Goal: Task Accomplishment & Management: Use online tool/utility

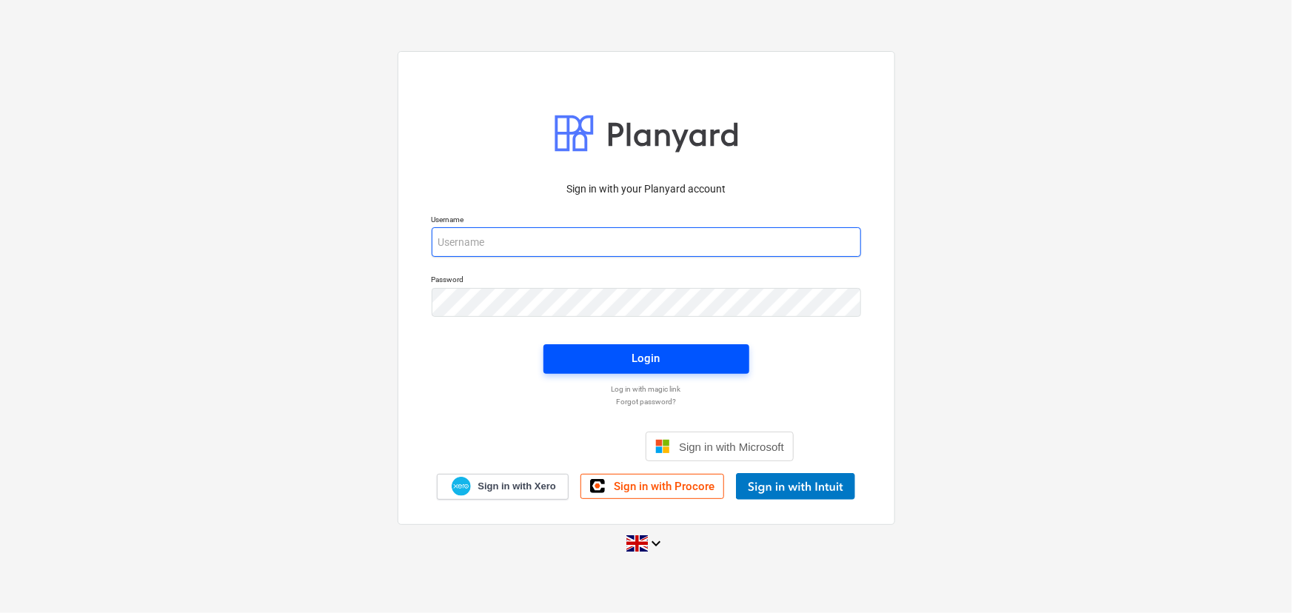
type input "[EMAIL_ADDRESS][DOMAIN_NAME]"
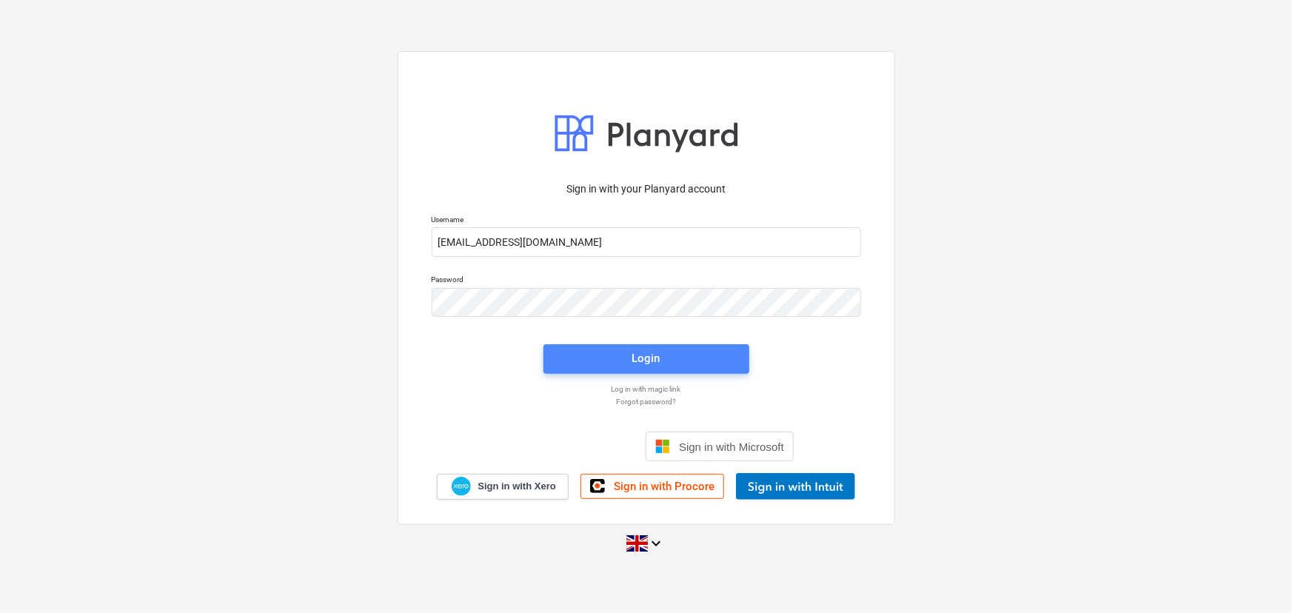
click at [655, 352] on div "Login" at bounding box center [647, 358] width 28 height 19
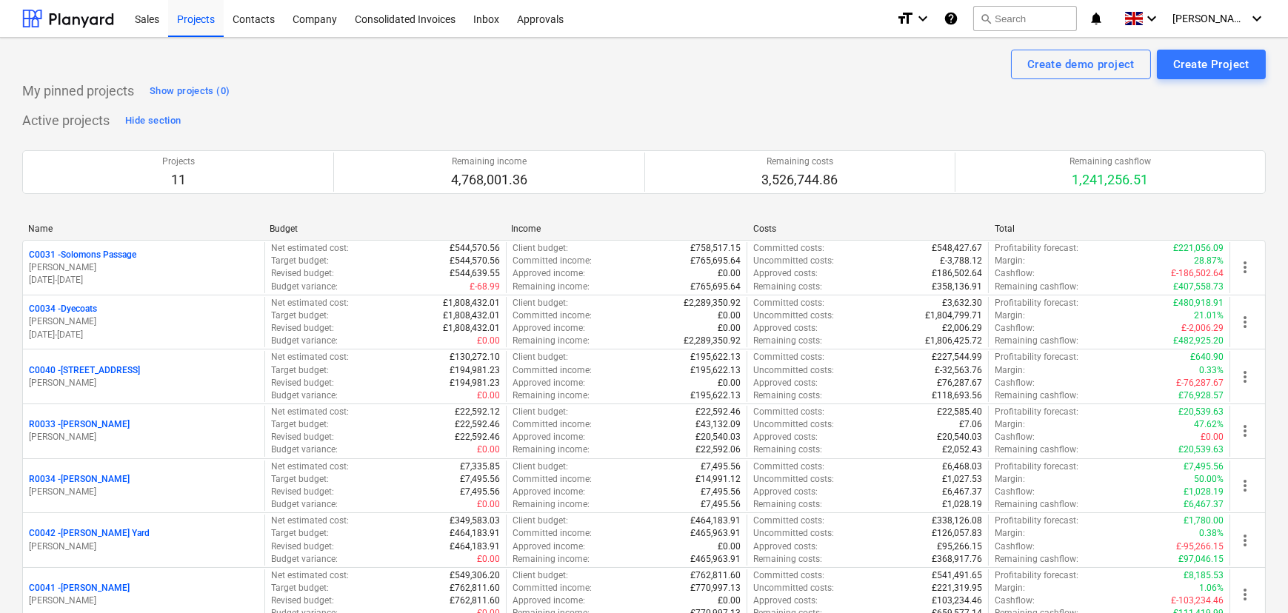
scroll to position [67, 0]
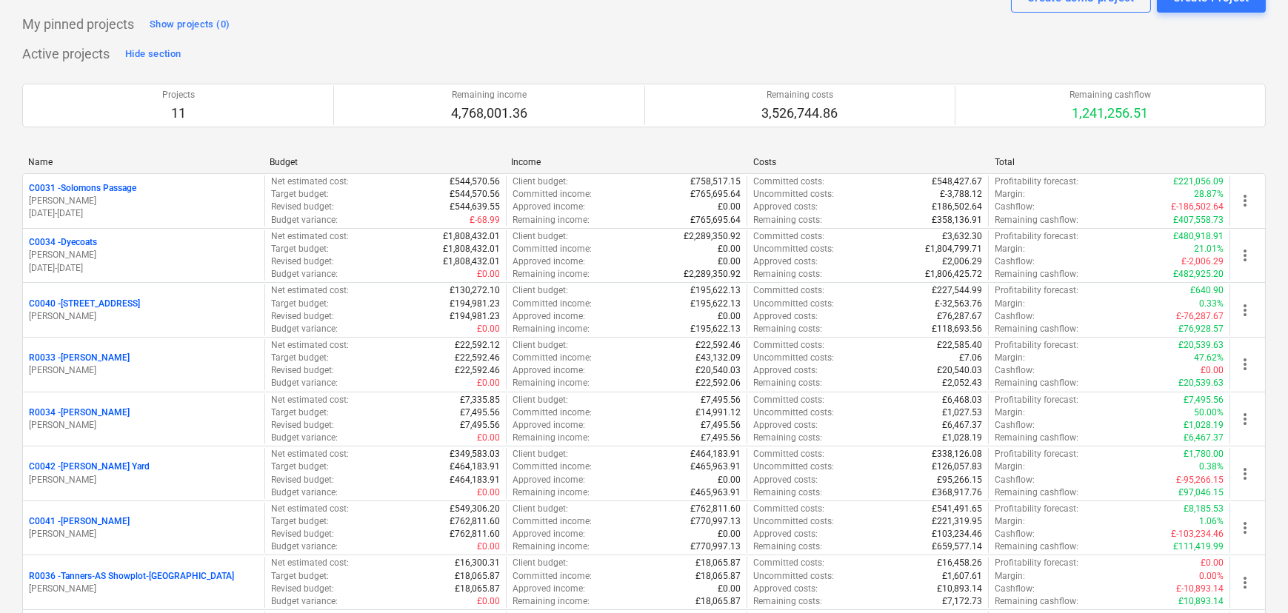
drag, startPoint x: 96, startPoint y: 190, endPoint x: 653, endPoint y: 211, distance: 557.4
click at [96, 190] on p "C0031 - Solomons Passage" at bounding box center [82, 188] width 107 height 13
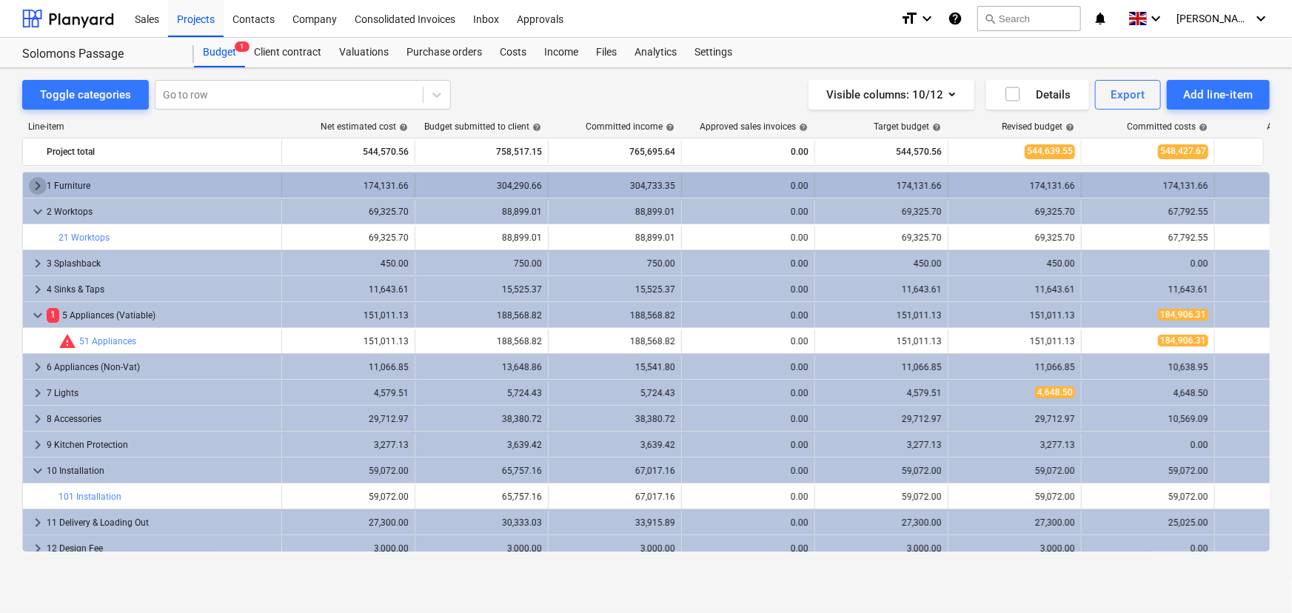
click at [37, 183] on span "keyboard_arrow_right" at bounding box center [38, 186] width 18 height 18
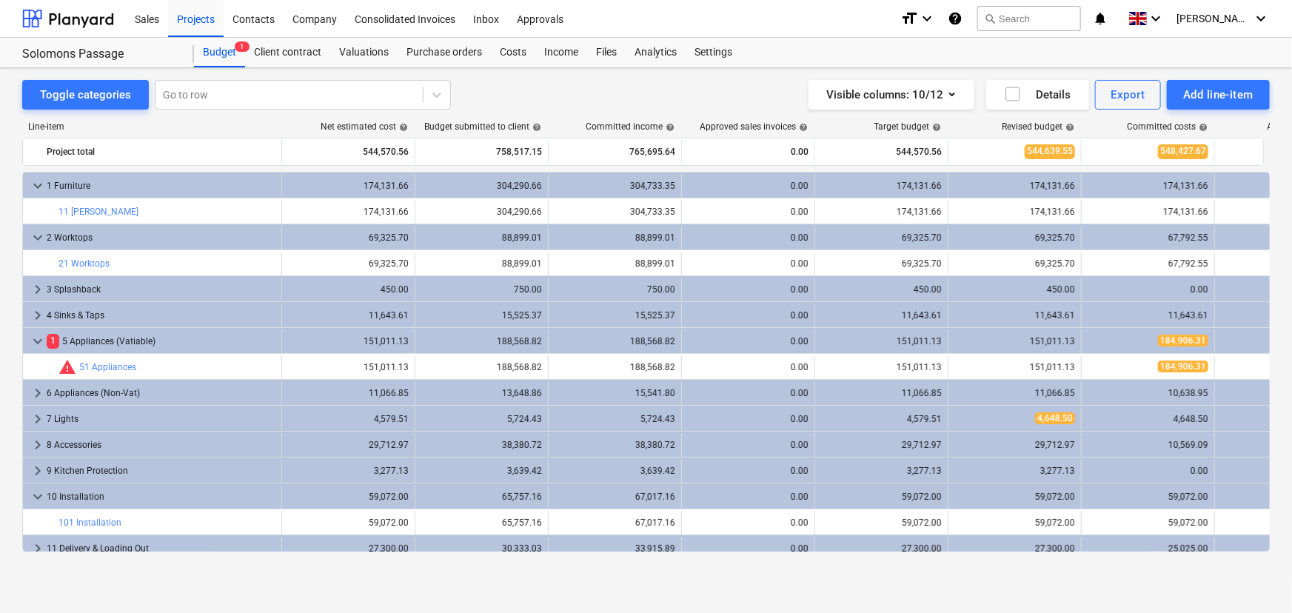
drag, startPoint x: 196, startPoint y: 17, endPoint x: 190, endPoint y: 268, distance: 251.2
click at [196, 17] on div "Projects" at bounding box center [196, 18] width 56 height 38
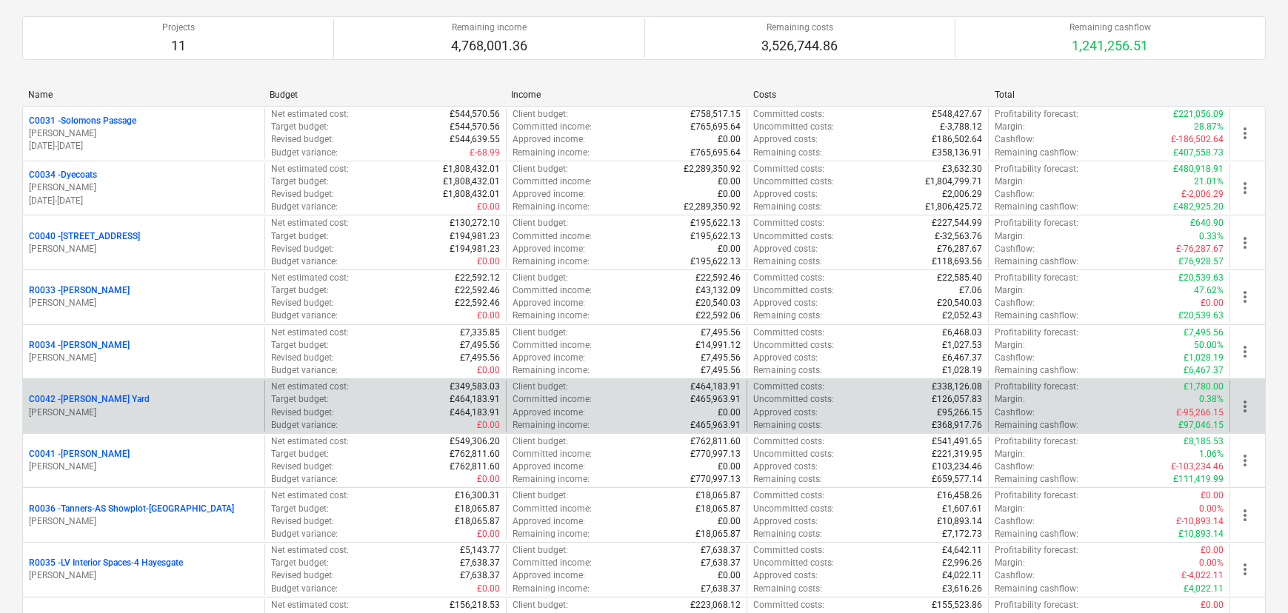
scroll to position [201, 0]
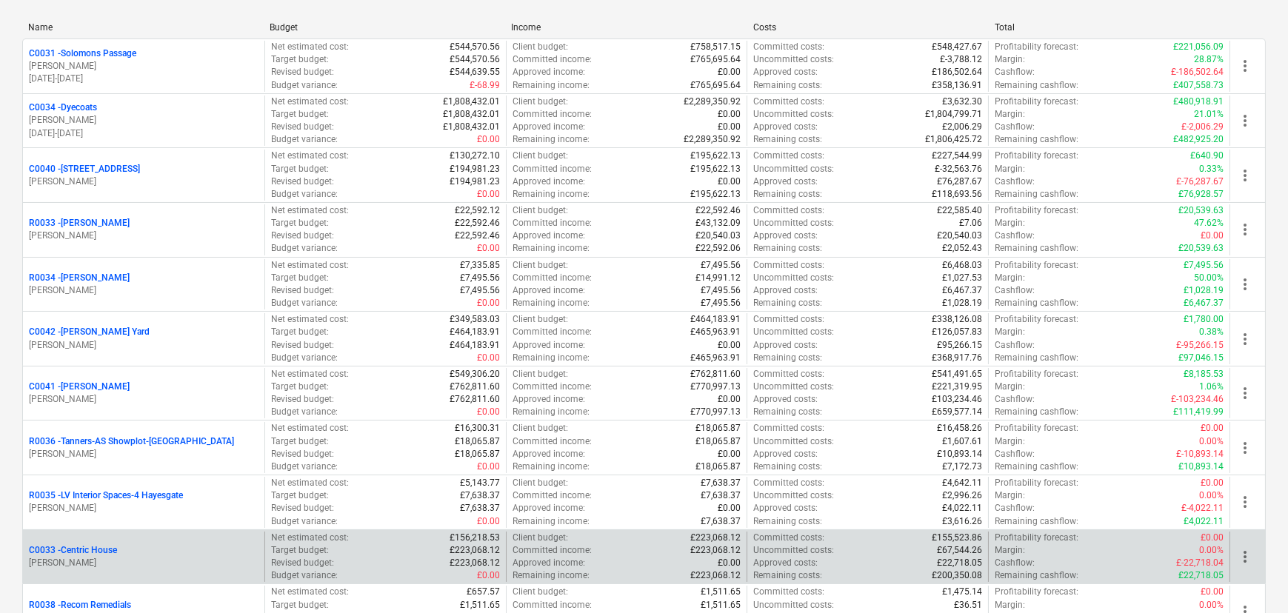
click at [86, 550] on p "C0033 - Centric House" at bounding box center [73, 550] width 88 height 13
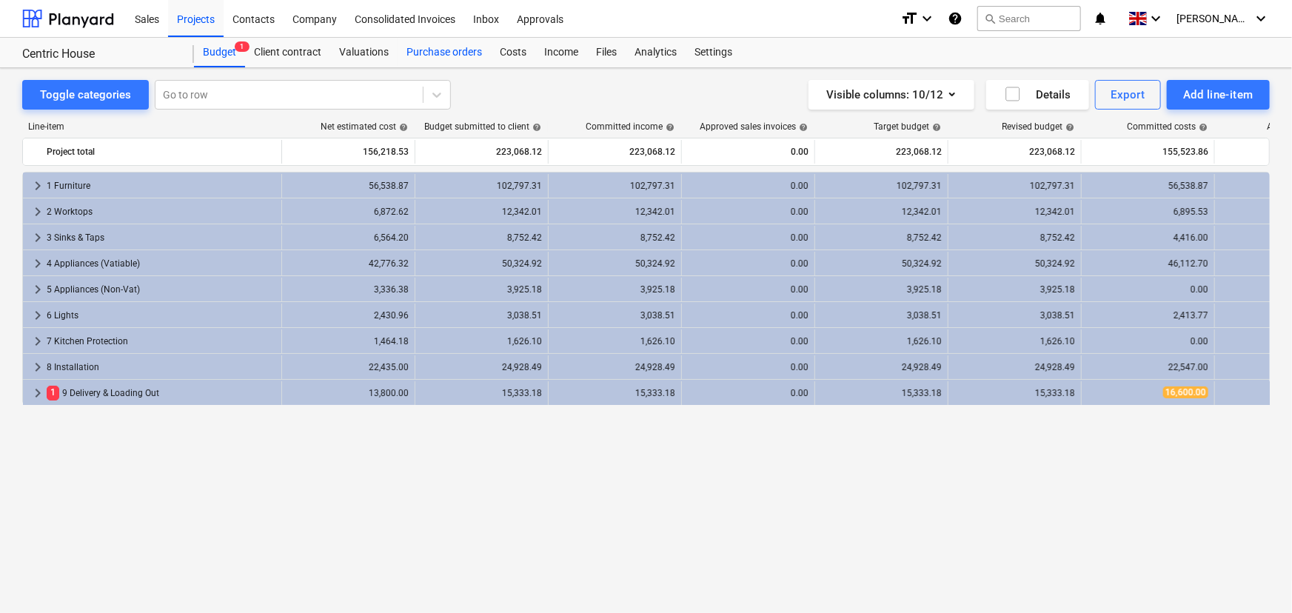
click at [474, 51] on div "Purchase orders" at bounding box center [444, 53] width 93 height 30
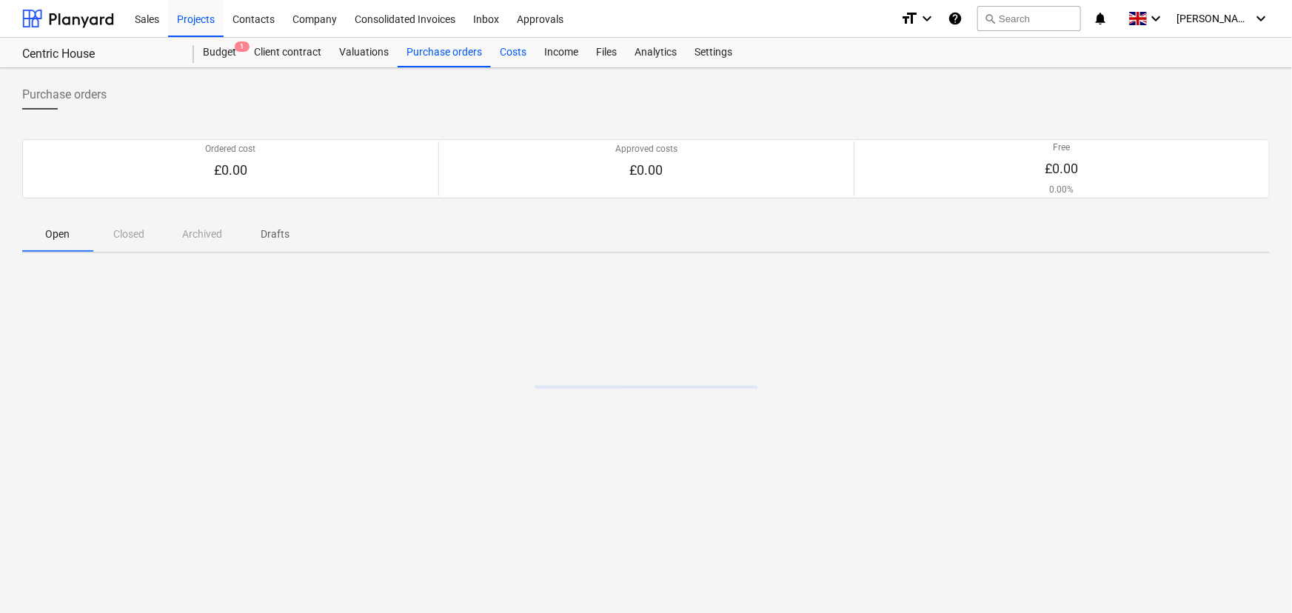
click at [505, 49] on div "Costs" at bounding box center [513, 53] width 44 height 30
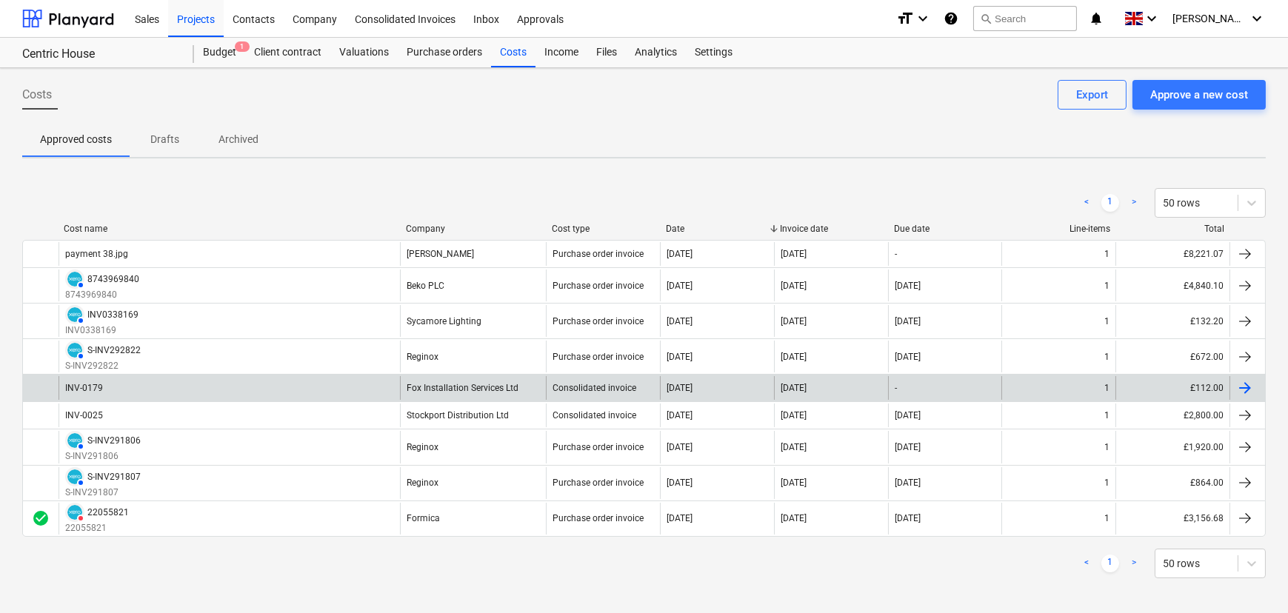
click at [339, 382] on div "INV-0179" at bounding box center [229, 388] width 341 height 24
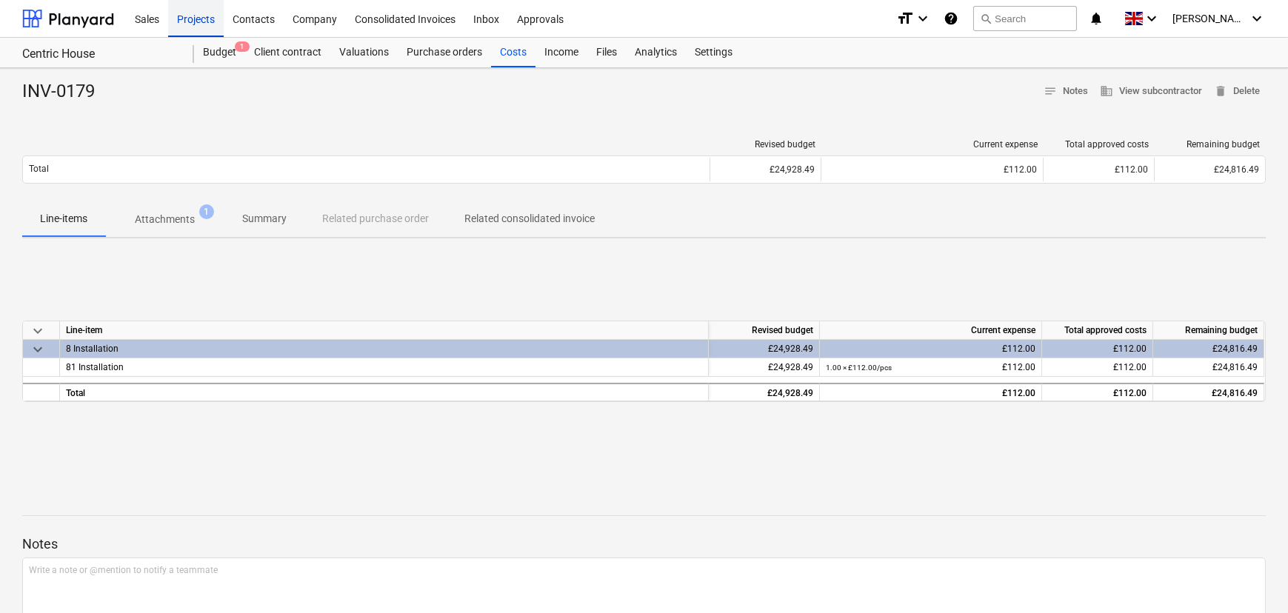
click at [194, 19] on div "Projects" at bounding box center [196, 18] width 56 height 38
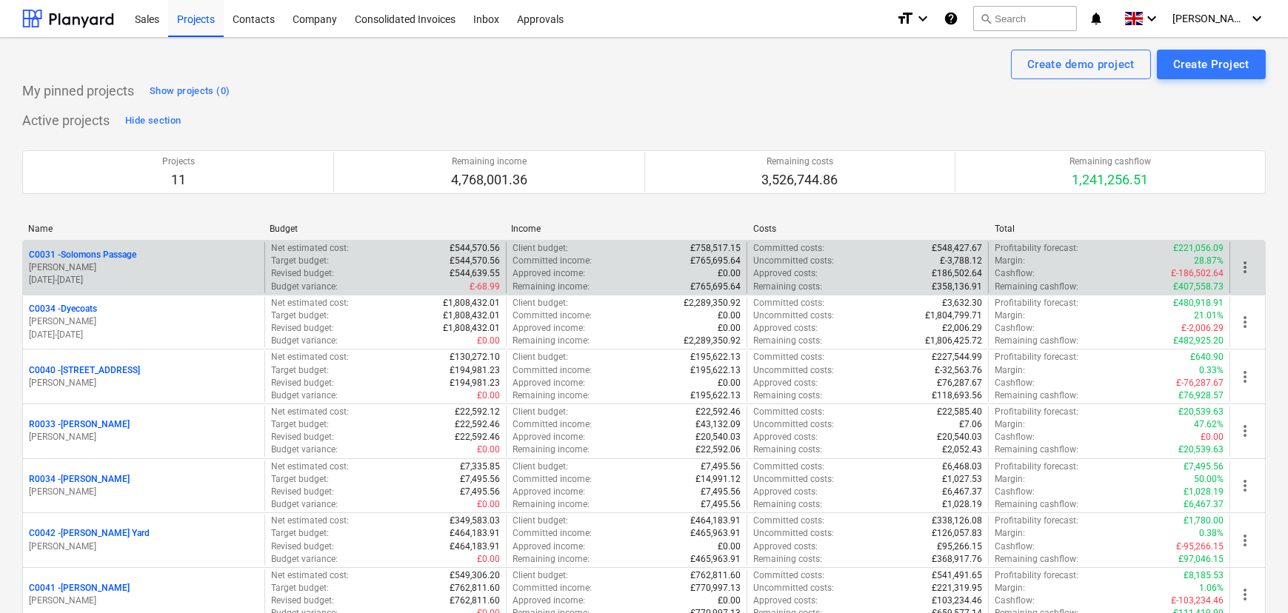
click at [88, 257] on p "C0031 - Solomons Passage" at bounding box center [82, 255] width 107 height 13
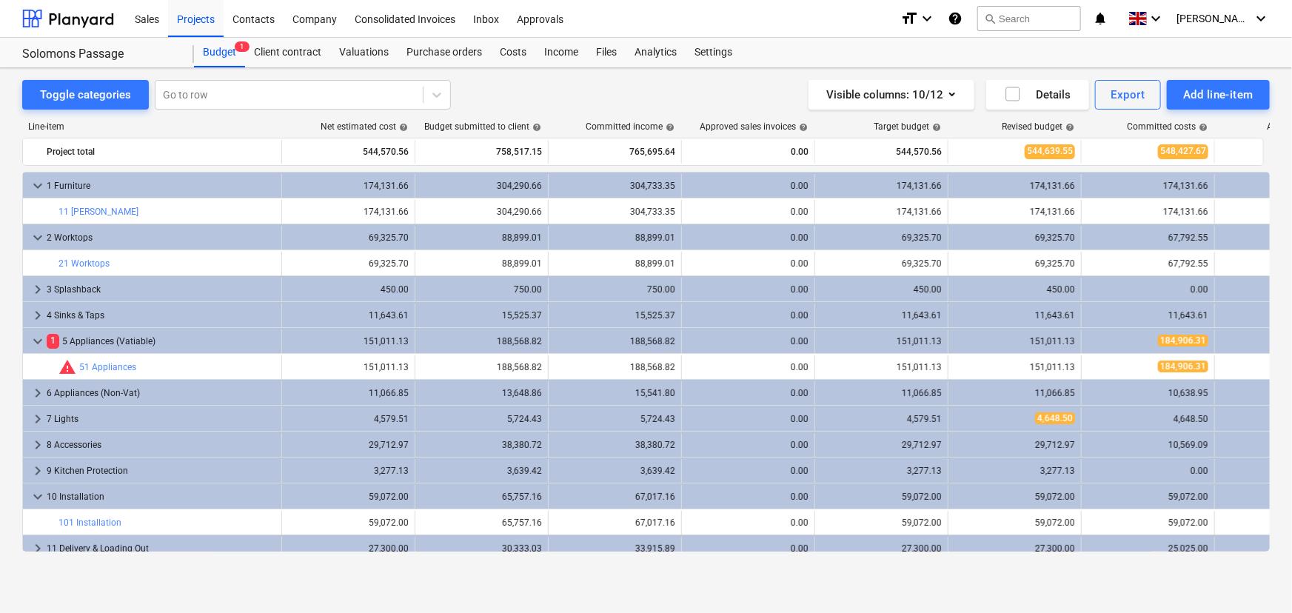
click at [1271, 508] on div "Toggle categories Go to row Visible columns : 10/12 Details Export Add line-ite…" at bounding box center [646, 324] width 1292 height 513
click at [289, 53] on div "Client contract" at bounding box center [287, 53] width 85 height 30
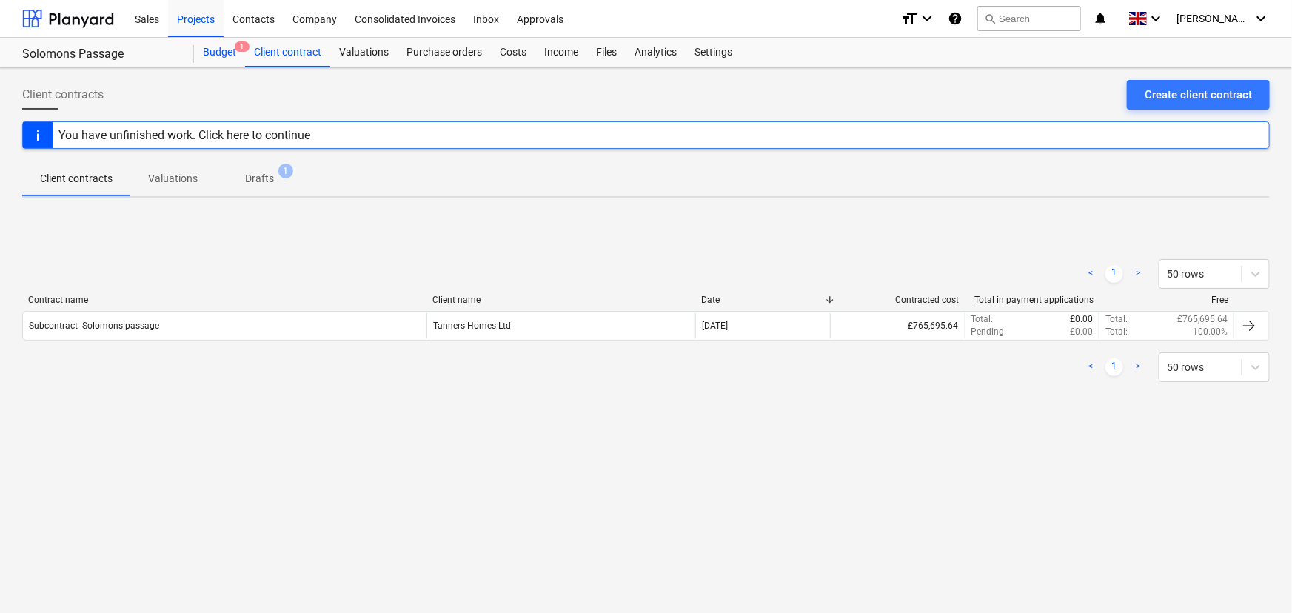
click at [232, 53] on div "Budget 1" at bounding box center [219, 53] width 51 height 30
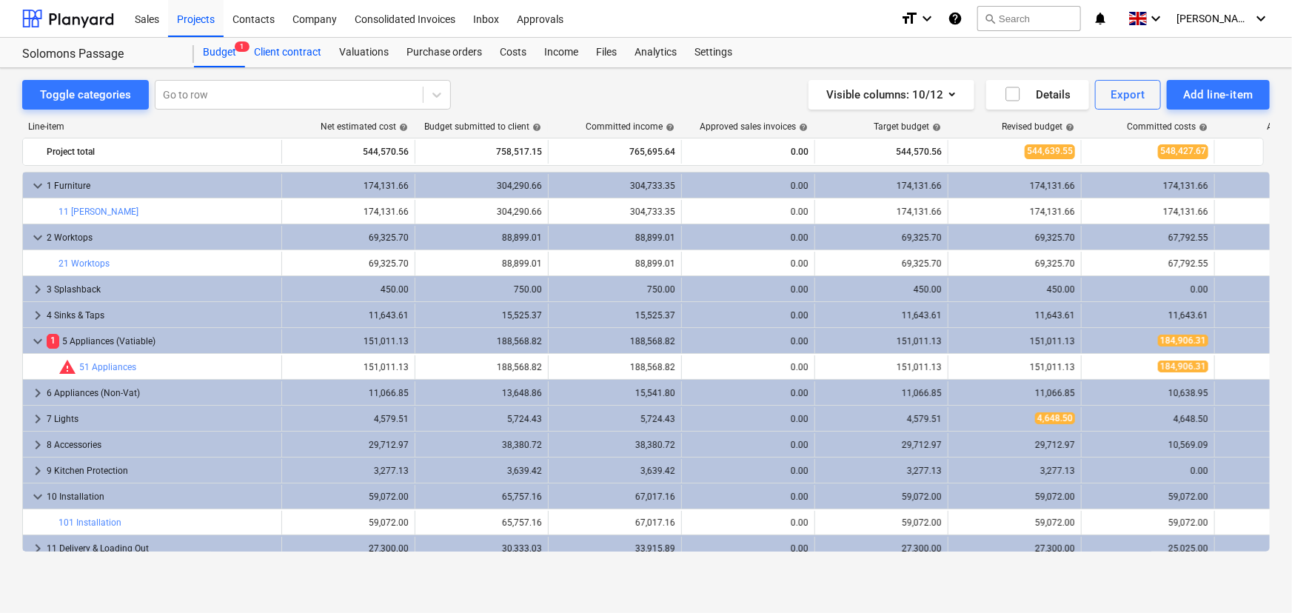
click at [289, 59] on div "Client contract" at bounding box center [287, 53] width 85 height 30
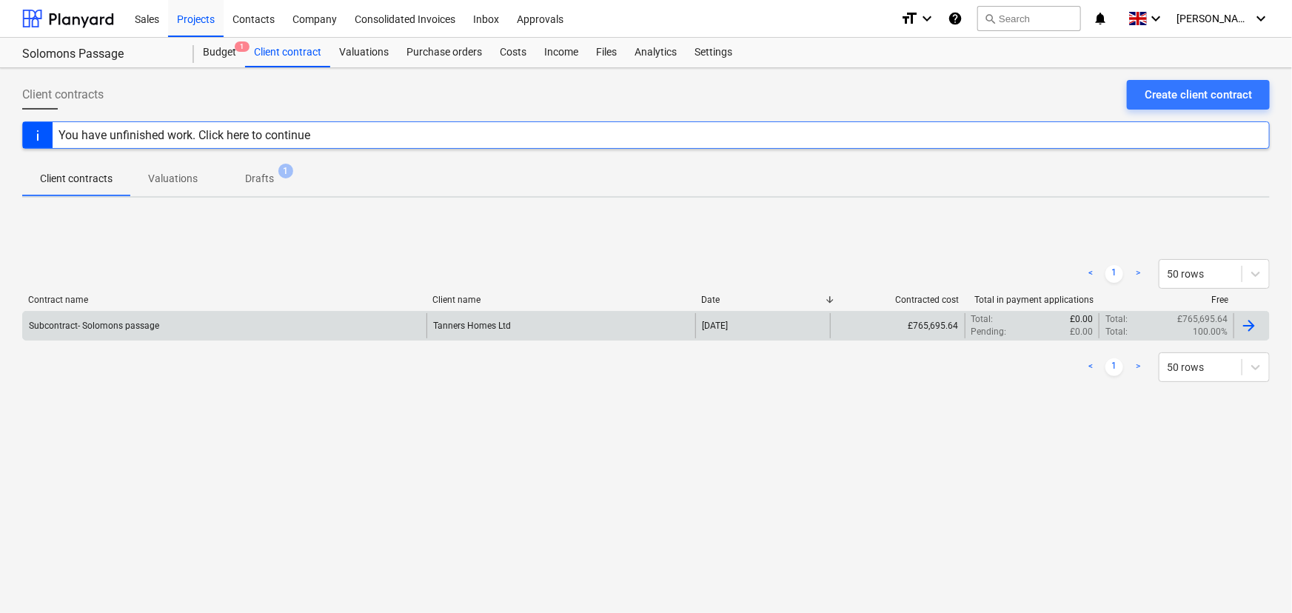
click at [325, 325] on div "Subcontract- Solomons passage" at bounding box center [225, 325] width 404 height 25
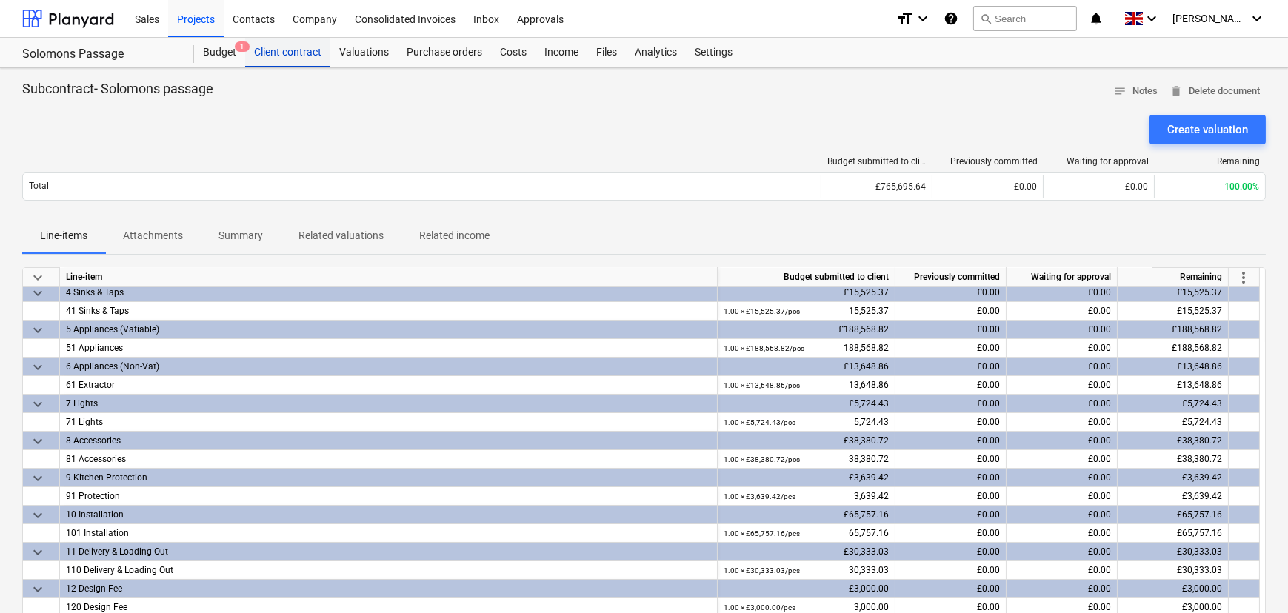
click at [310, 63] on div "Client contract" at bounding box center [287, 53] width 85 height 30
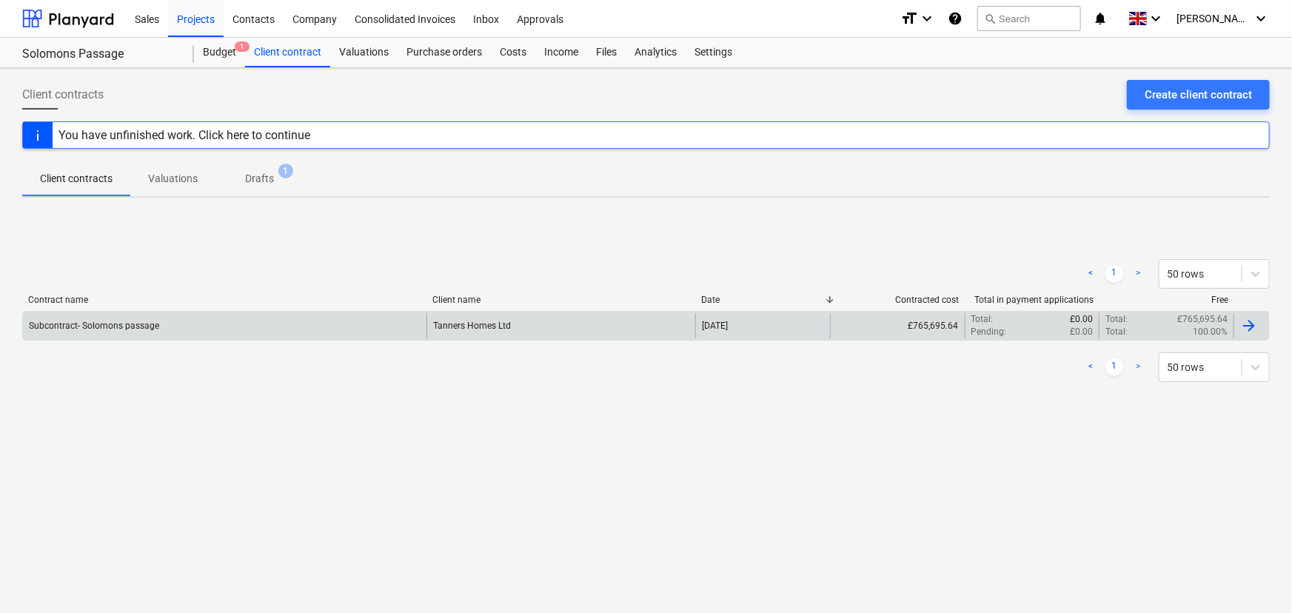
click at [309, 328] on div "Subcontract- Solomons passage" at bounding box center [225, 325] width 404 height 25
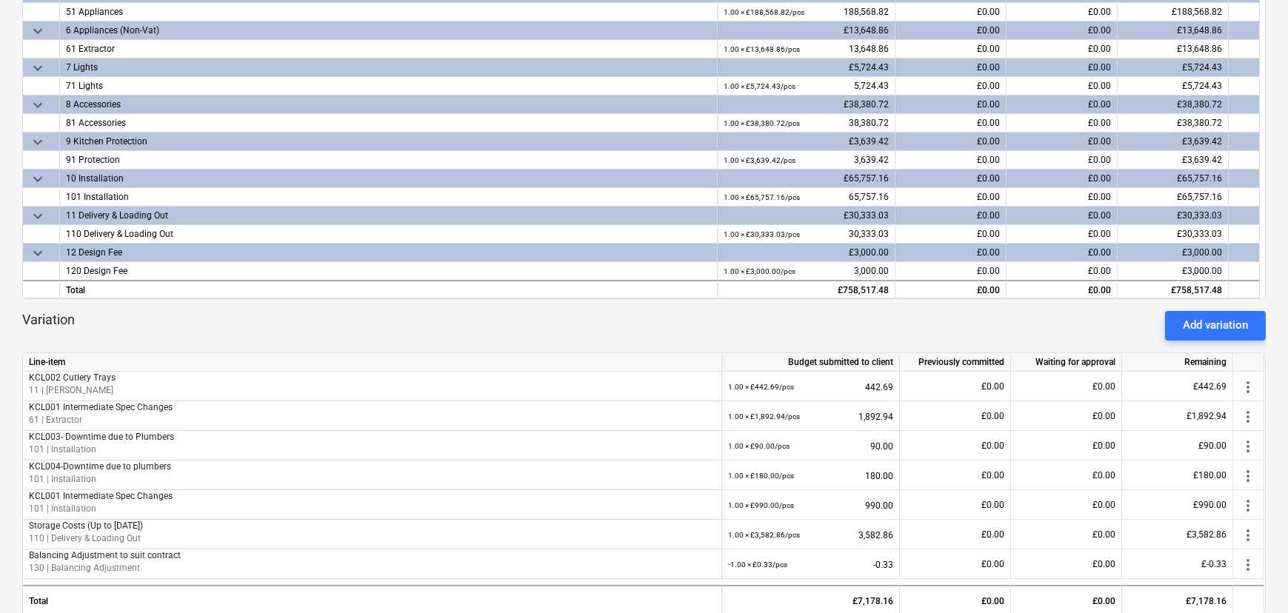
scroll to position [404, 0]
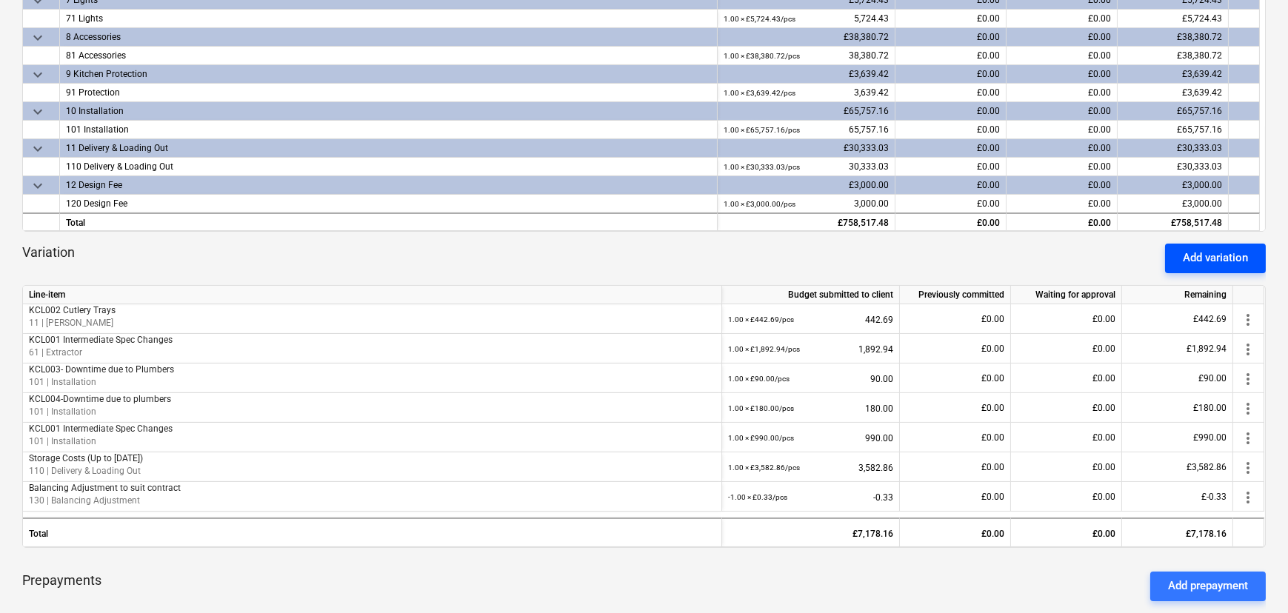
click at [1207, 259] on div "Add variation" at bounding box center [1215, 257] width 65 height 19
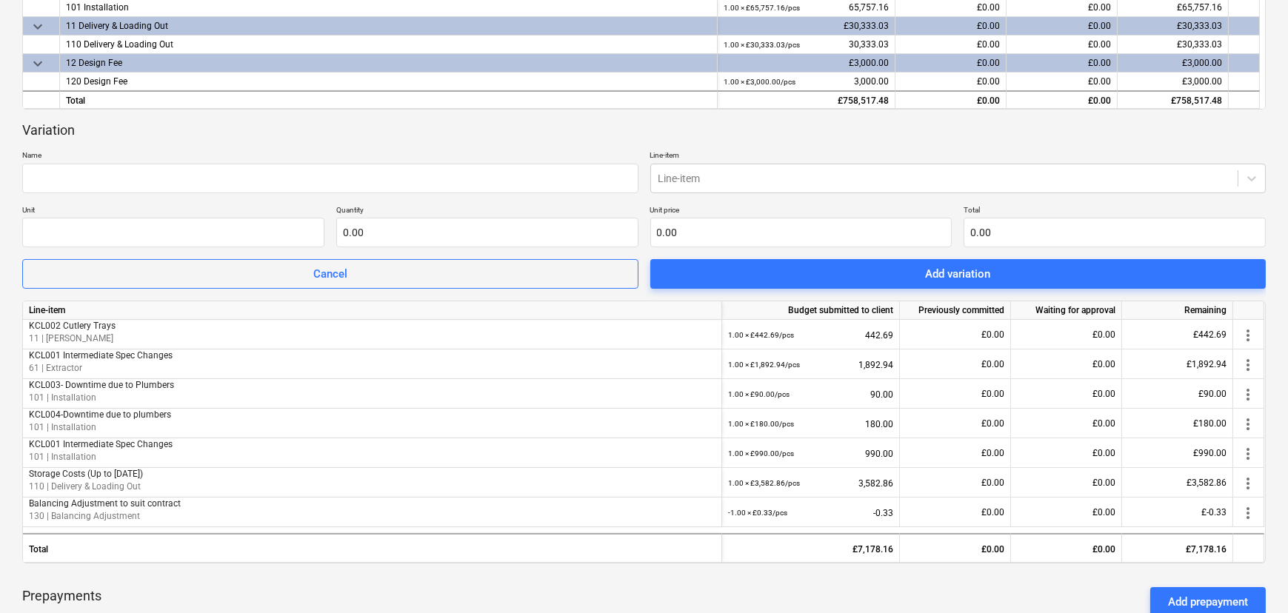
scroll to position [538, 0]
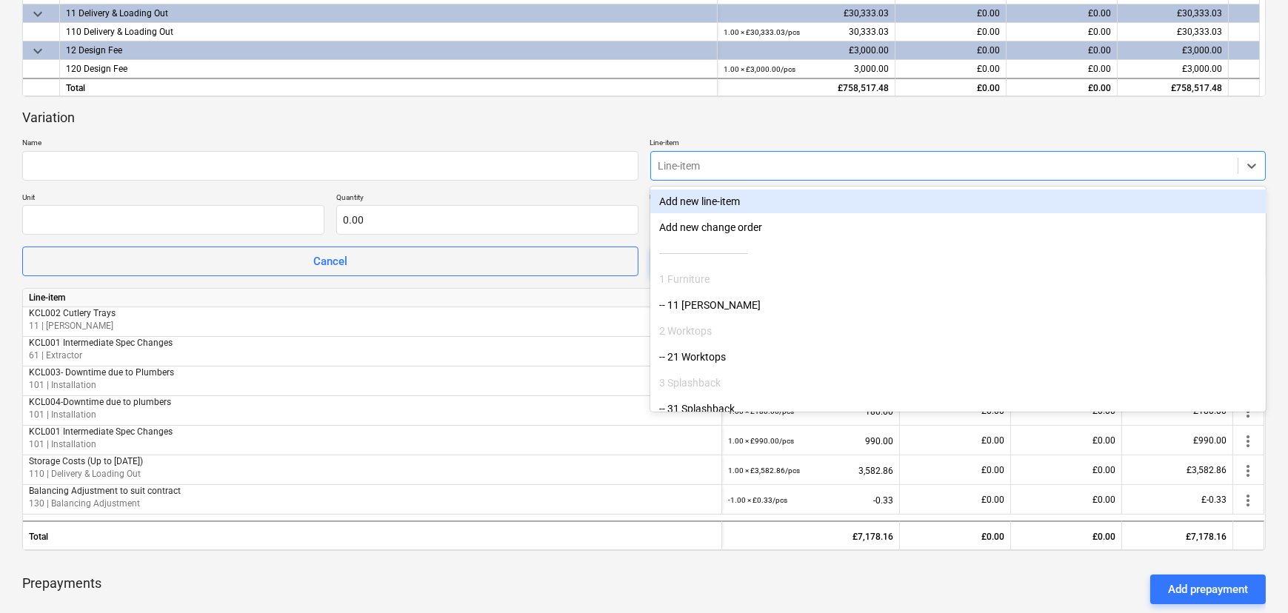
click at [822, 159] on div at bounding box center [944, 166] width 573 height 15
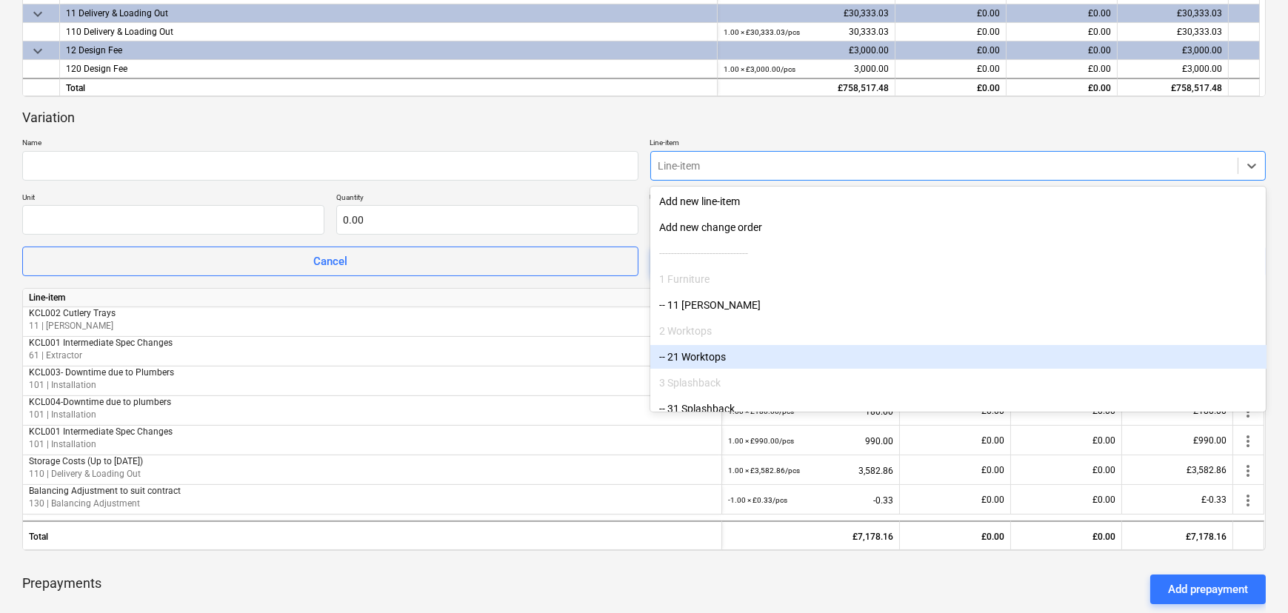
click at [778, 353] on div "-- 21 Worktops" at bounding box center [958, 357] width 616 height 24
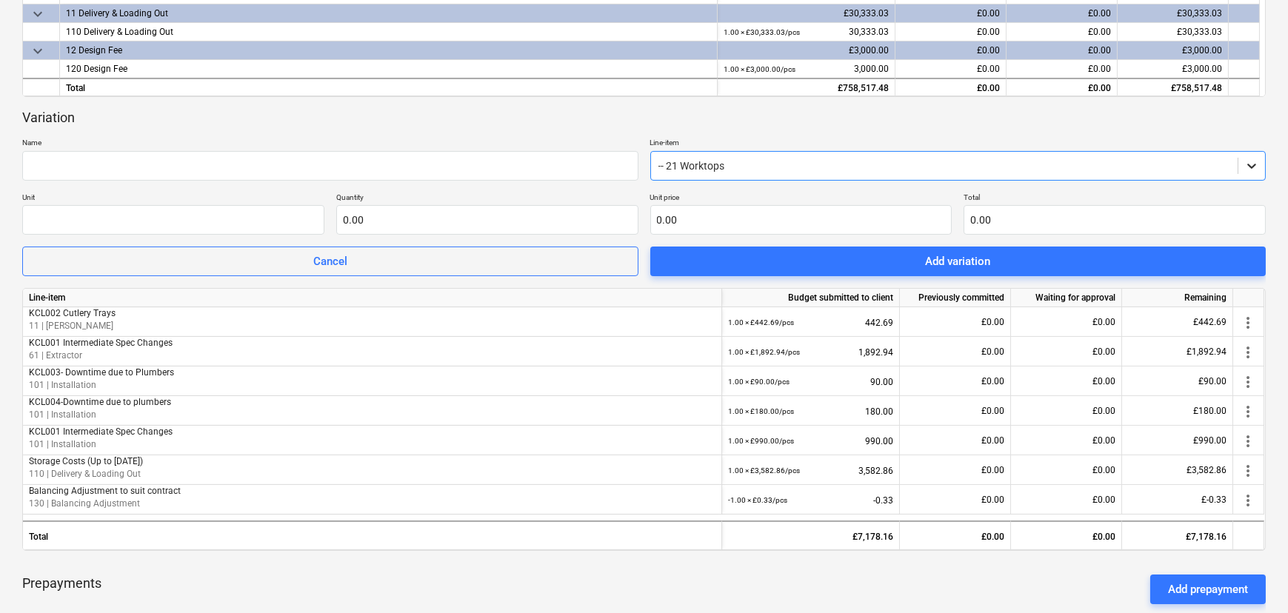
click at [1245, 172] on icon at bounding box center [1251, 166] width 15 height 15
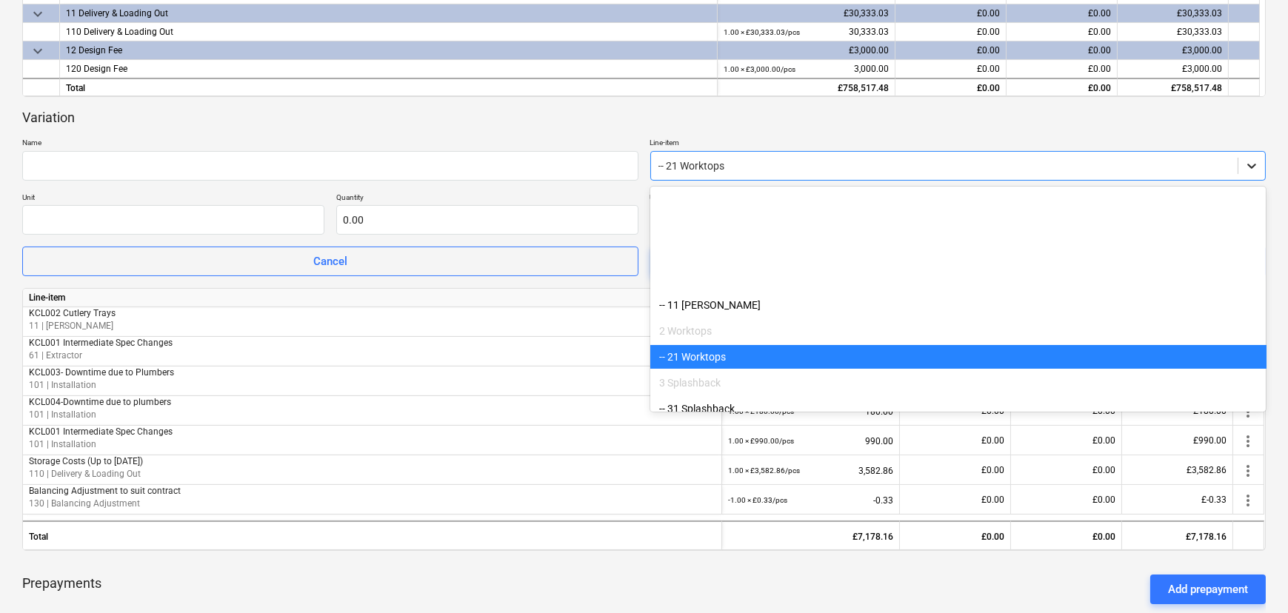
scroll to position [156, 0]
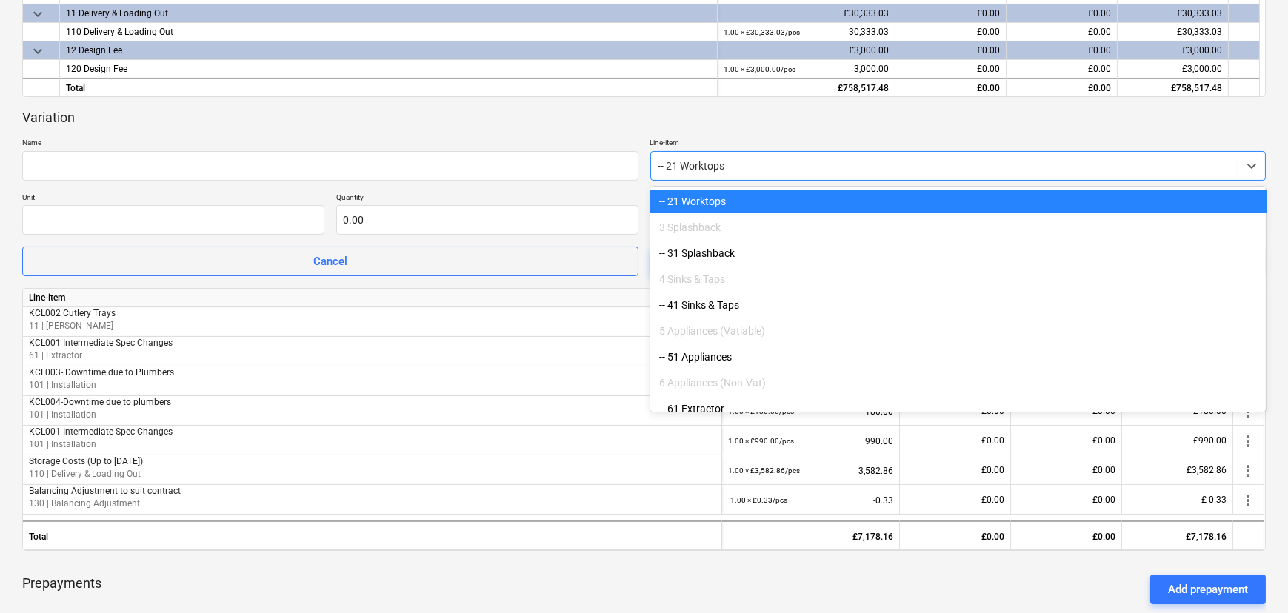
click at [801, 120] on div "Variation" at bounding box center [644, 118] width 1244 height 18
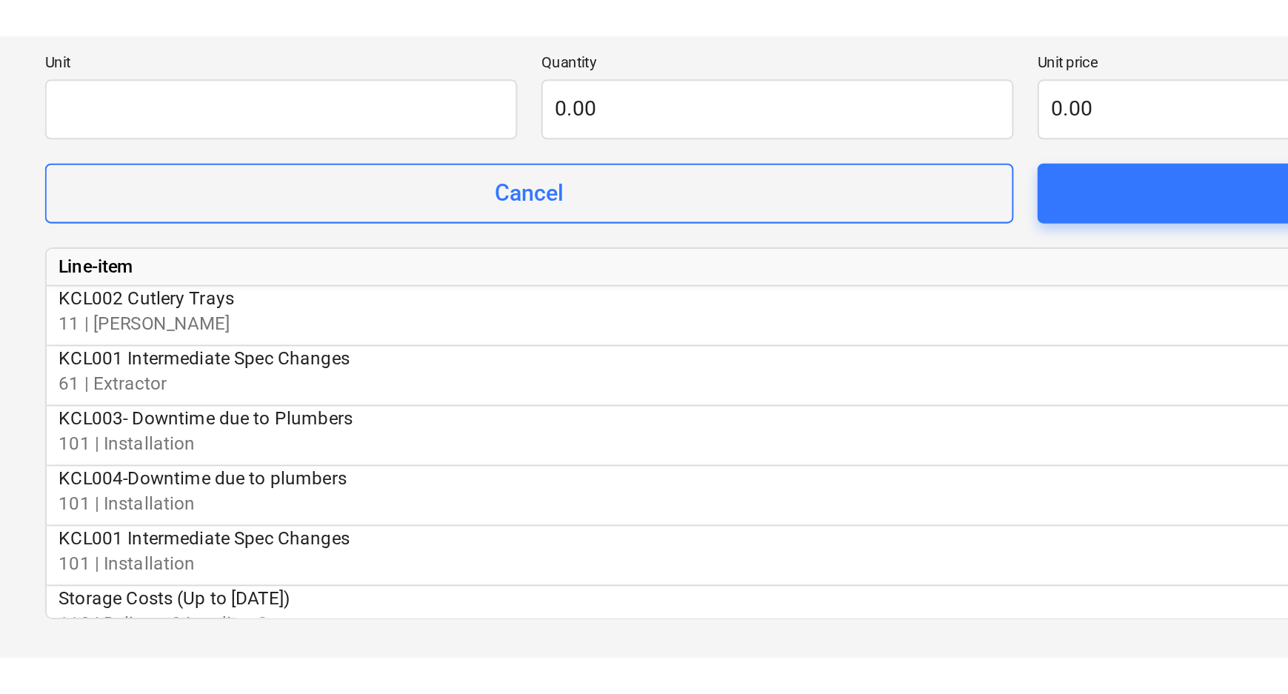
scroll to position [66, 0]
